Goal: Information Seeking & Learning: Learn about a topic

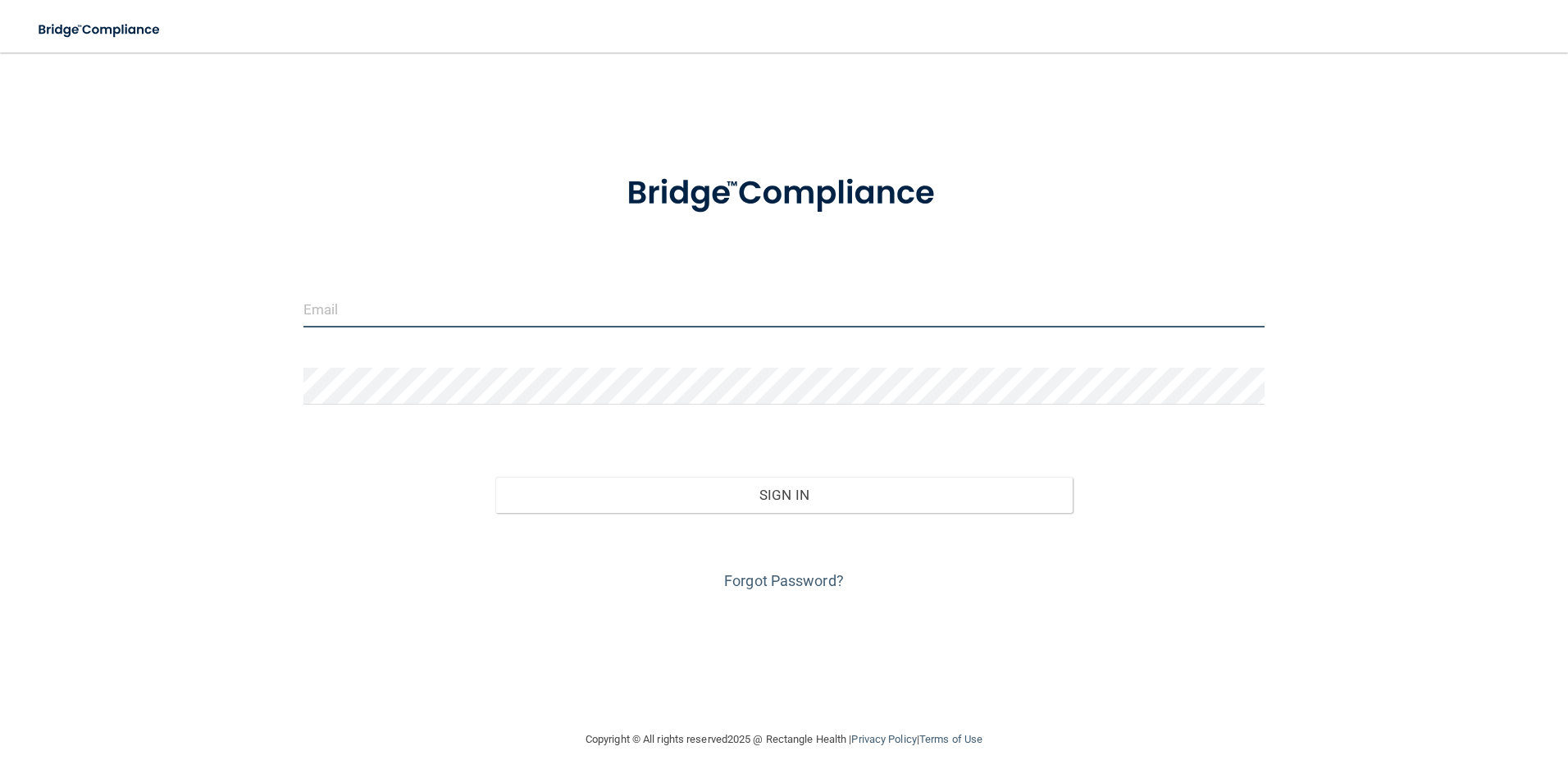
click at [343, 307] on input "email" at bounding box center [784, 309] width 962 height 37
type input "[EMAIL_ADDRESS][DOMAIN_NAME]"
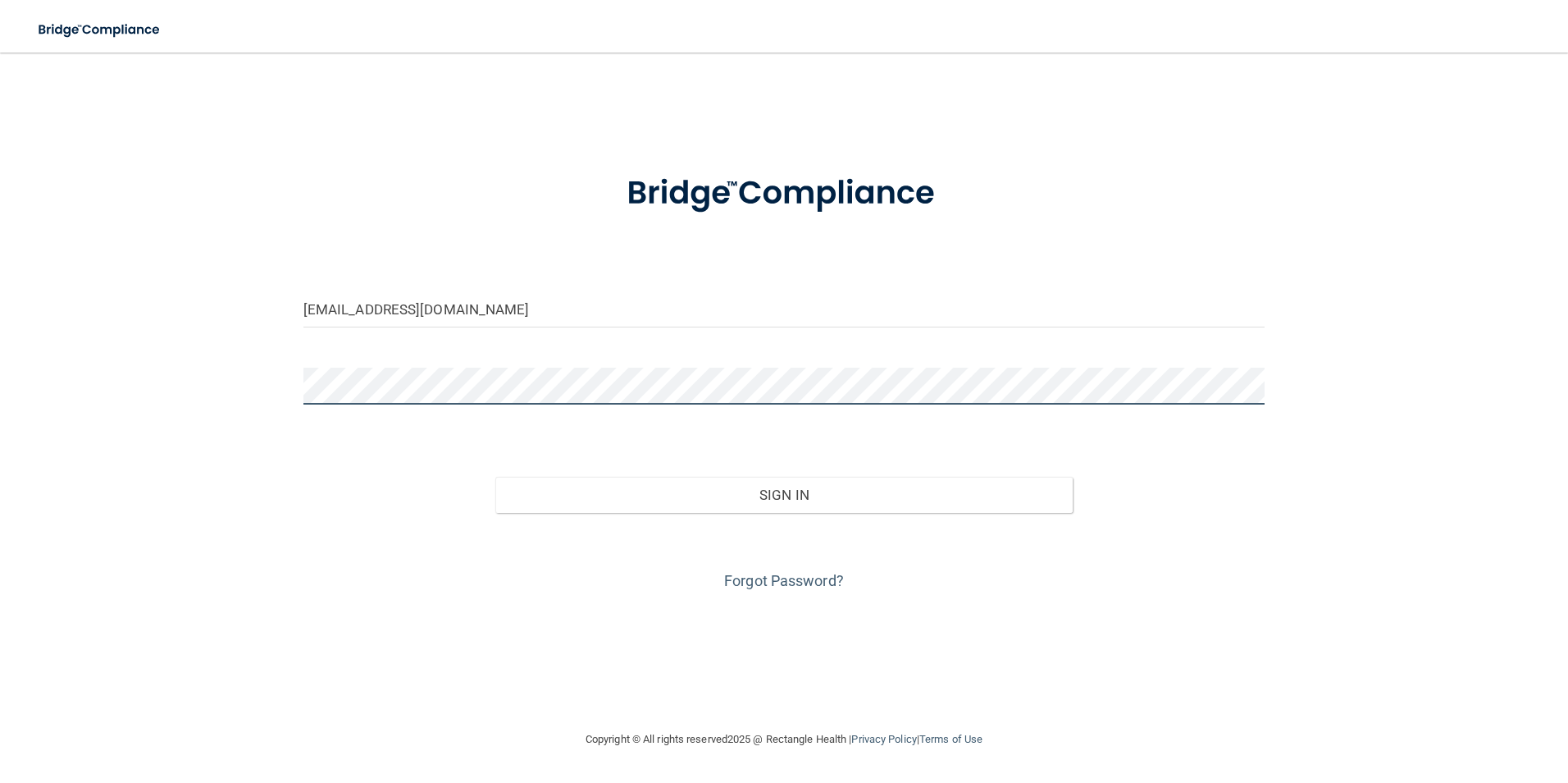
click at [496, 477] on button "Sign In" at bounding box center [784, 494] width 577 height 36
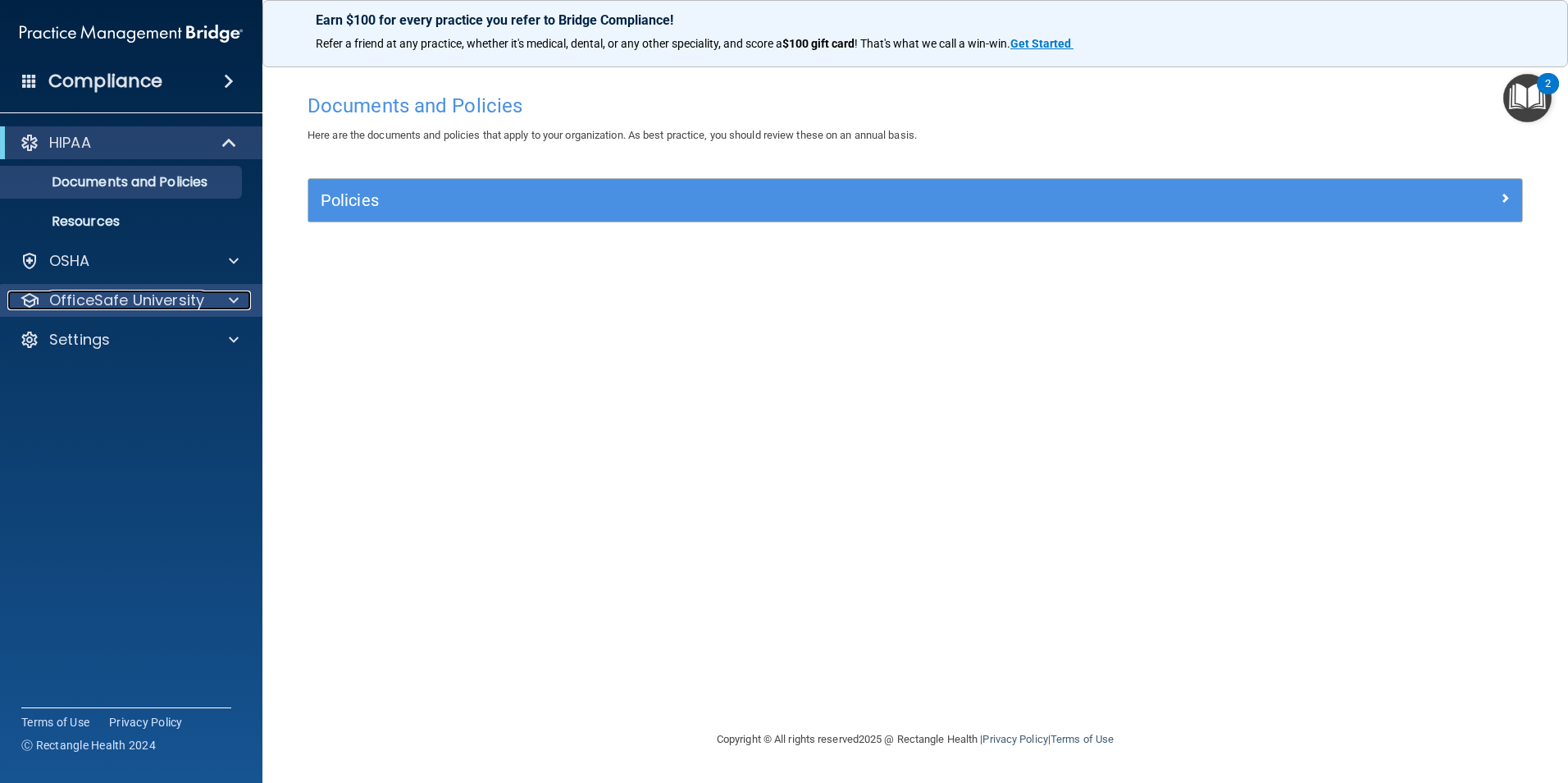
click at [140, 294] on p "OfficeSafe University" at bounding box center [126, 300] width 155 height 19
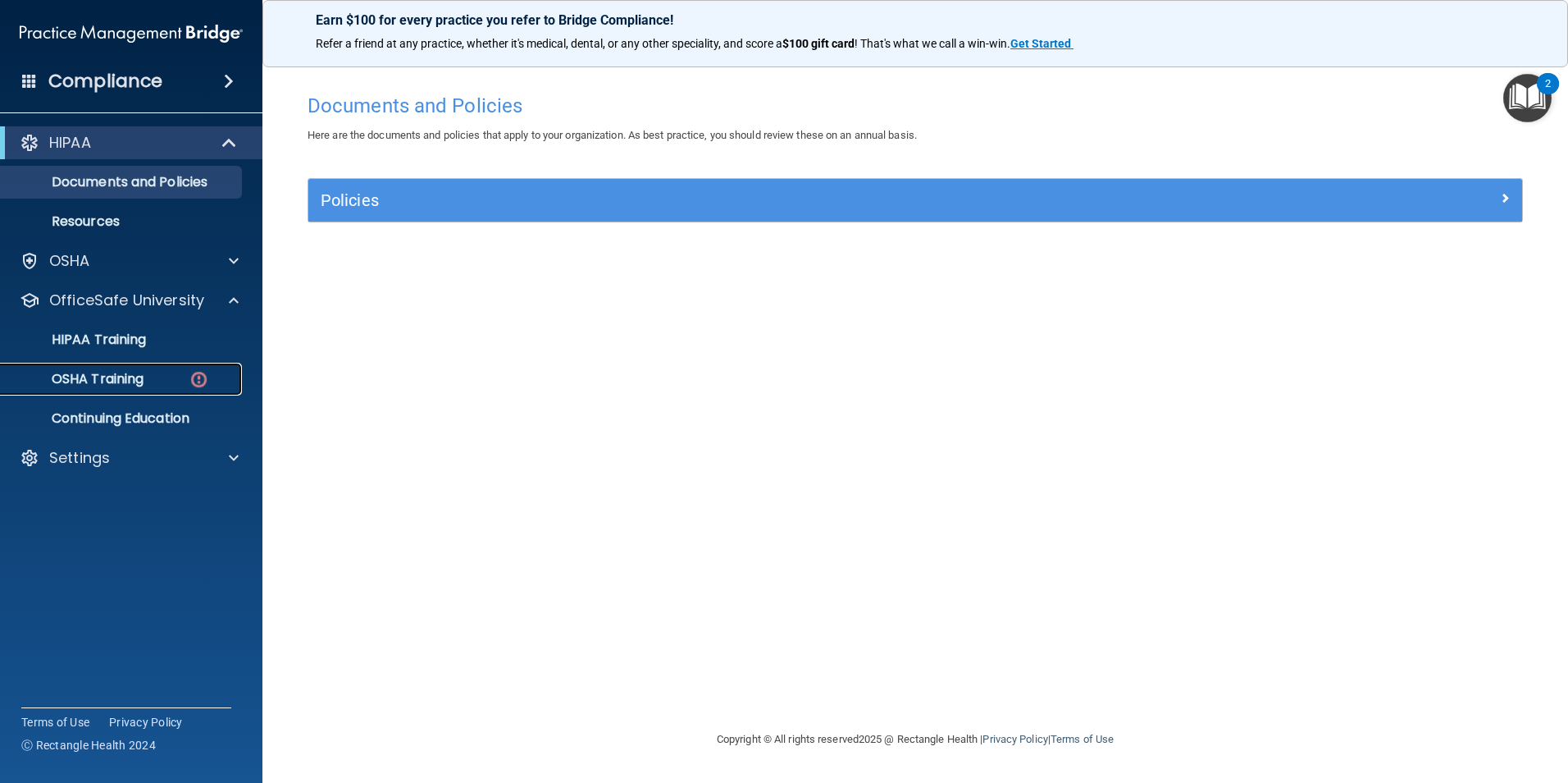
click at [133, 370] on link "OSHA Training" at bounding box center [113, 379] width 258 height 33
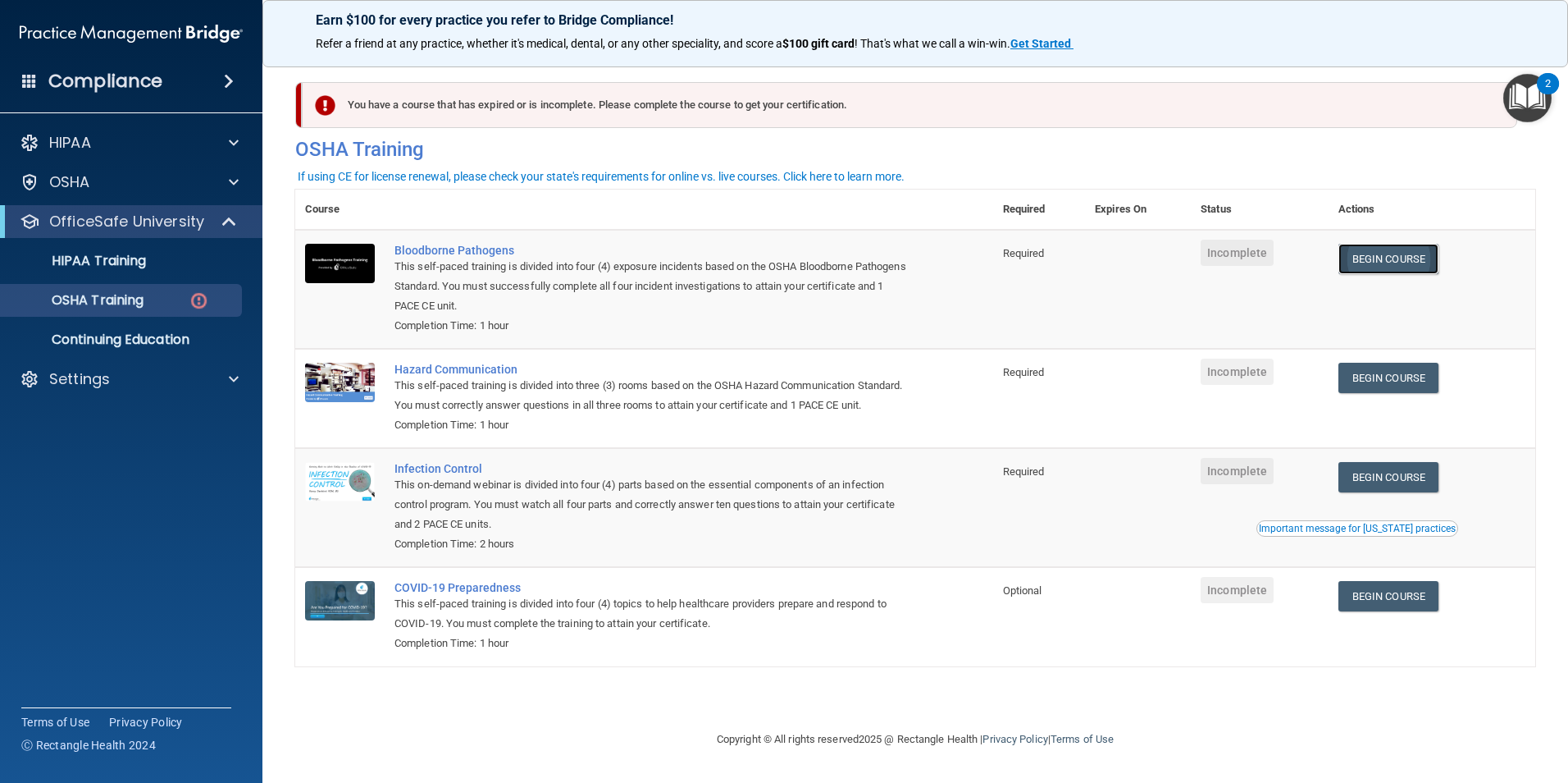
click at [1402, 271] on link "Begin Course" at bounding box center [1389, 258] width 100 height 30
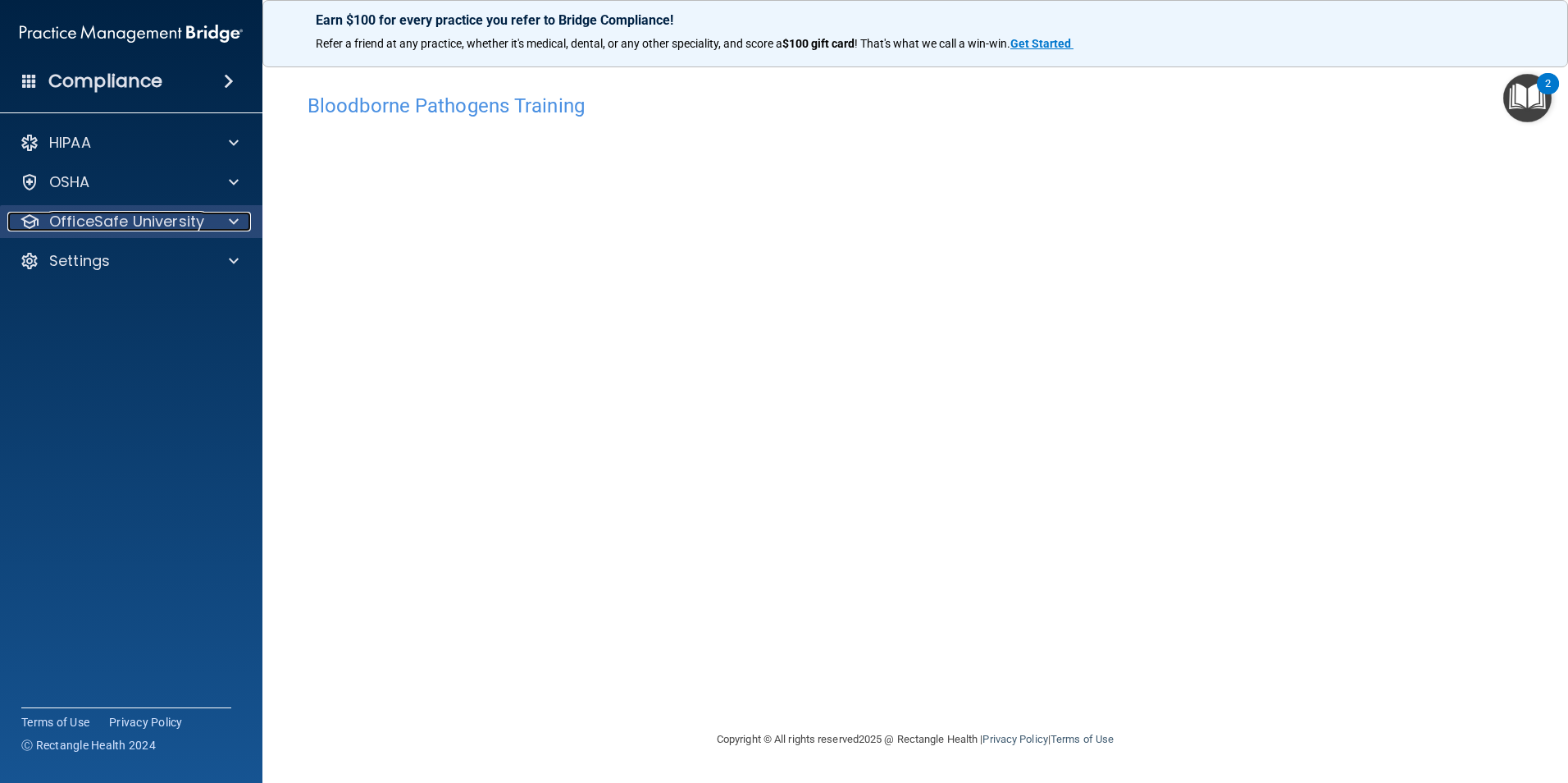
click at [137, 223] on p "OfficeSafe University" at bounding box center [126, 221] width 155 height 19
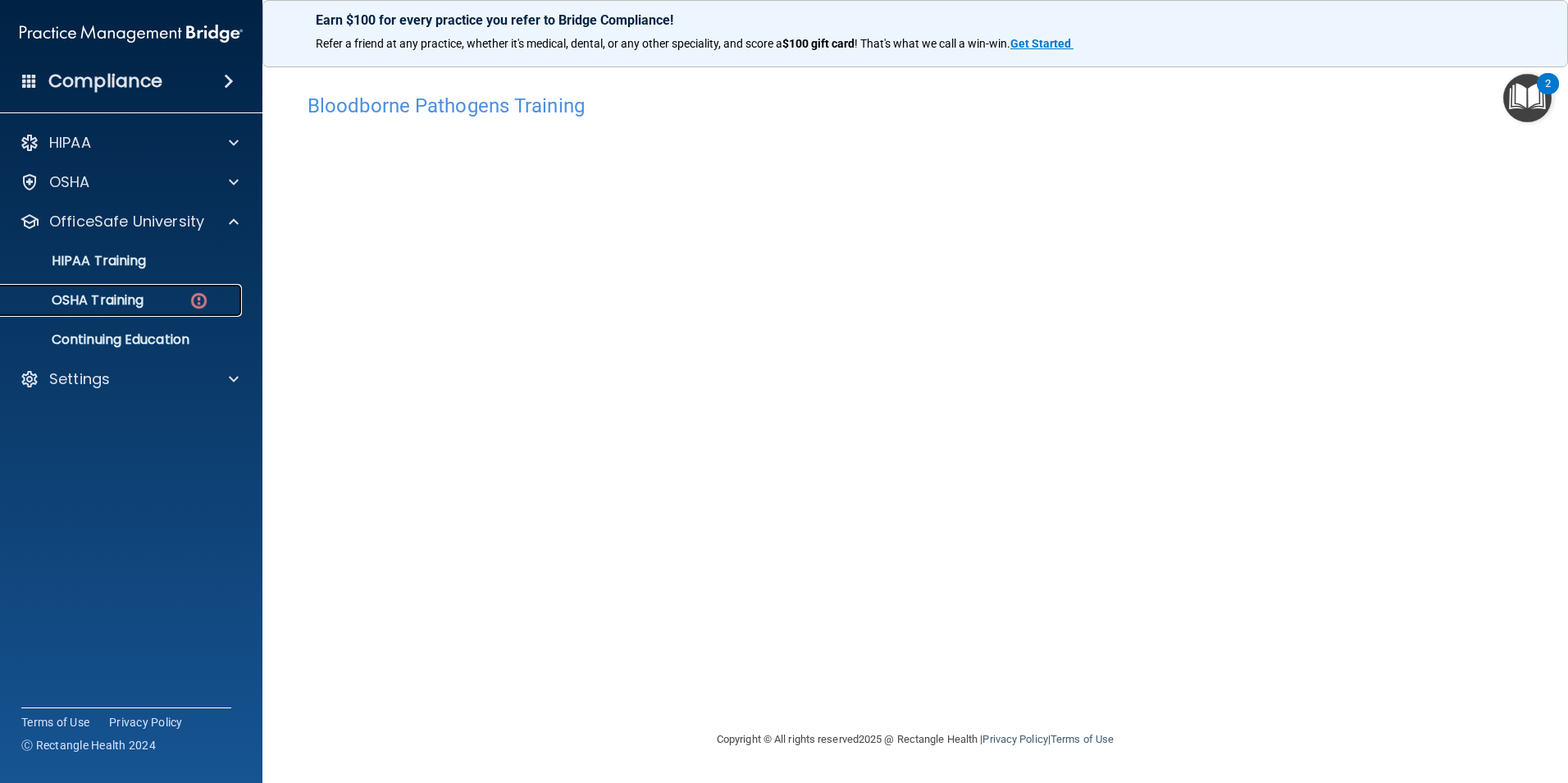
click at [101, 296] on p "OSHA Training" at bounding box center [77, 300] width 133 height 16
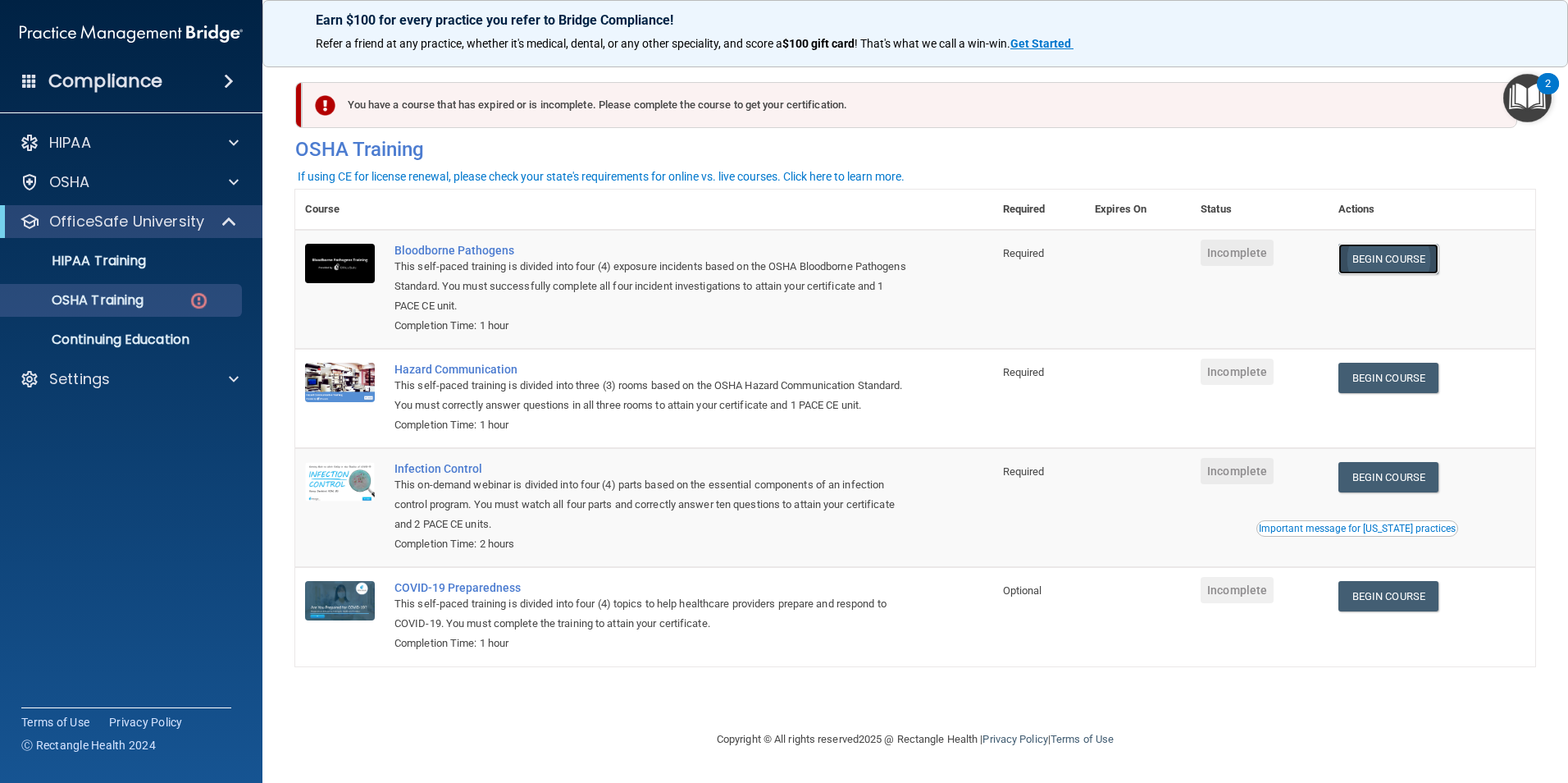
click at [1415, 253] on link "Begin Course" at bounding box center [1389, 258] width 100 height 30
